Goal: Task Accomplishment & Management: Manage account settings

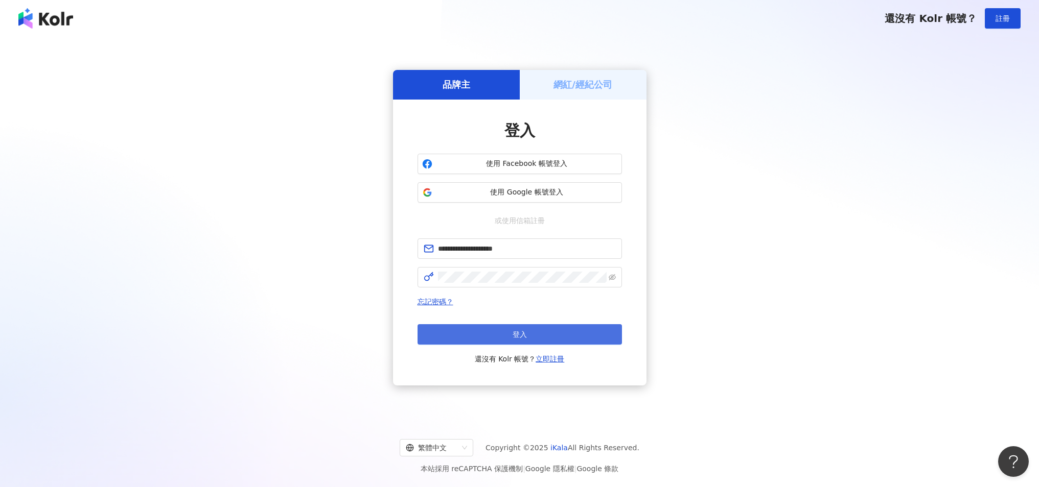
click at [485, 339] on button "登入" at bounding box center [519, 334] width 204 height 20
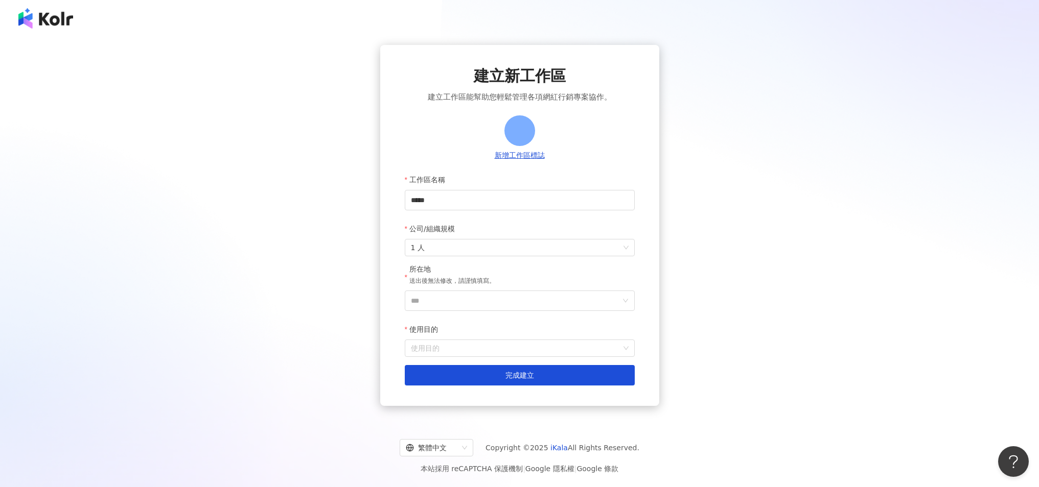
scroll to position [47, 0]
